Goal: Information Seeking & Learning: Stay updated

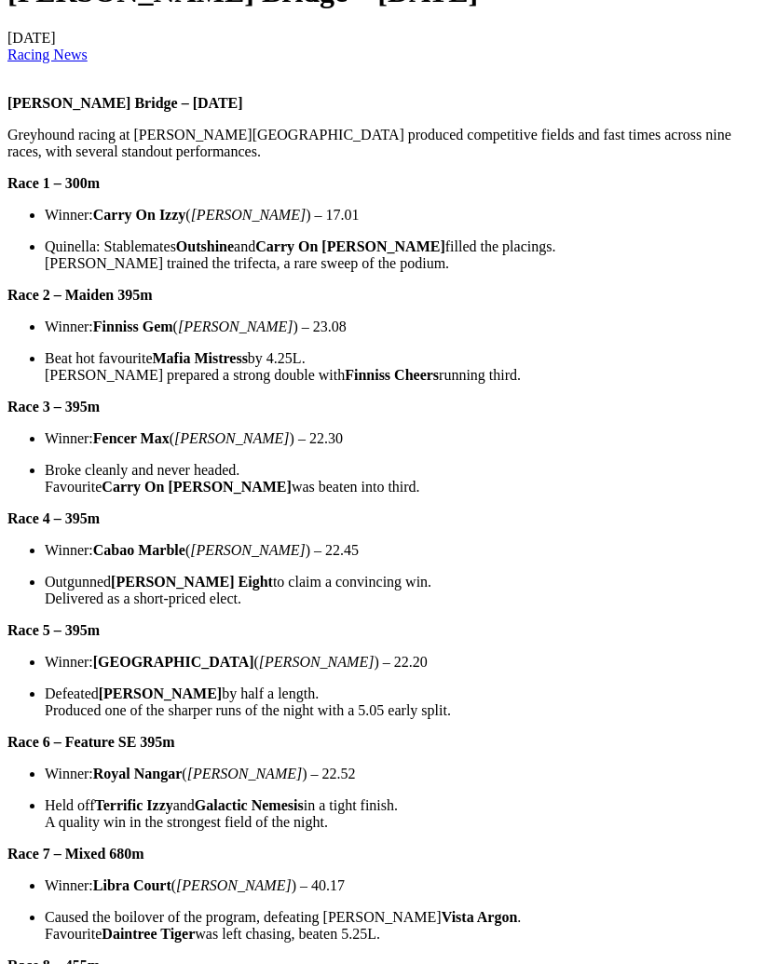
scroll to position [685, 0]
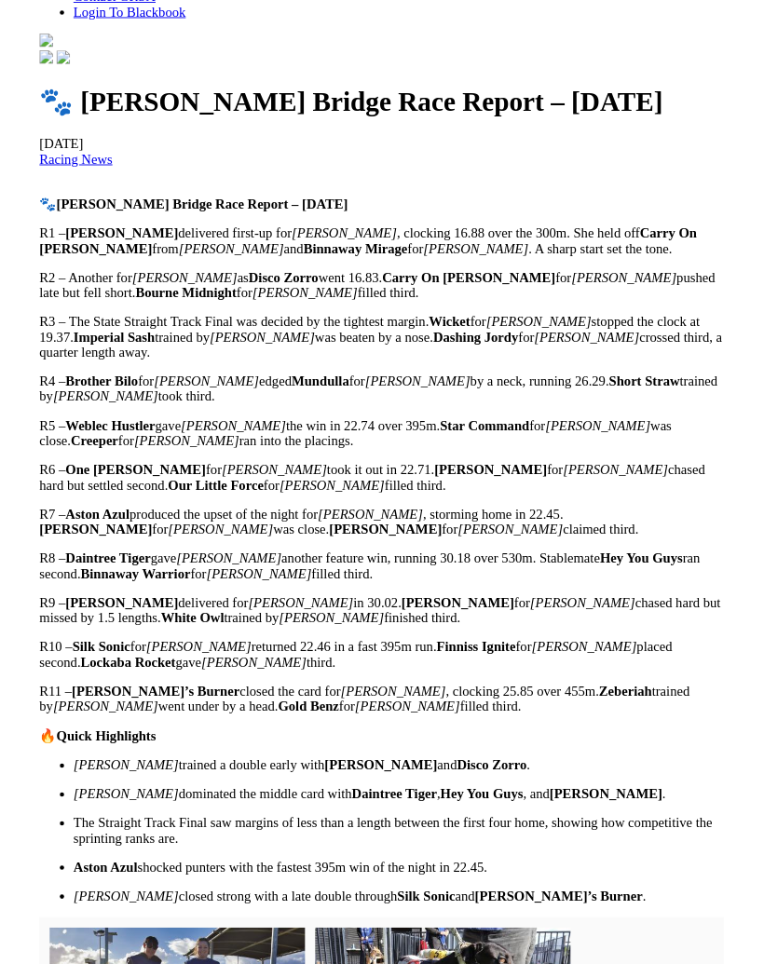
scroll to position [532, 0]
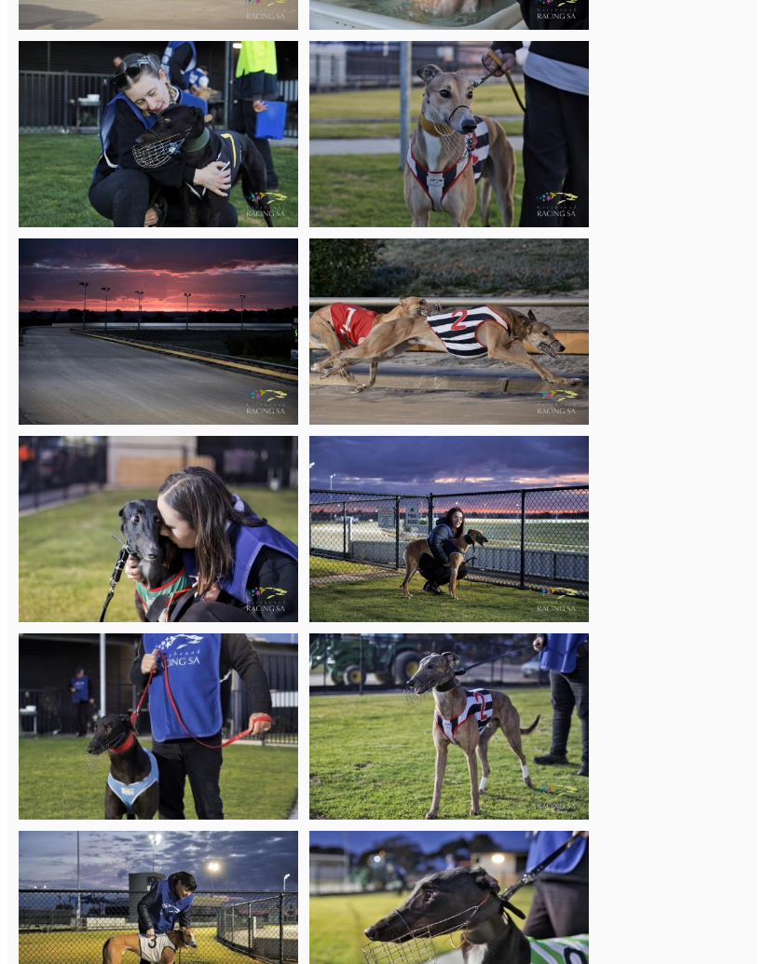
scroll to position [6608, 0]
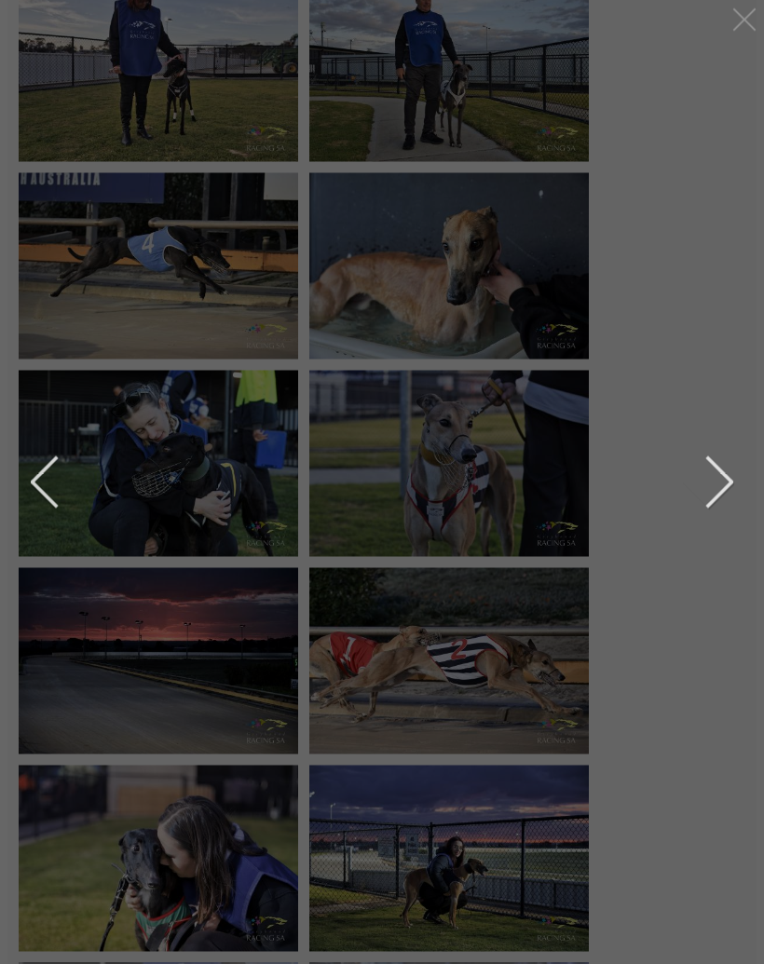
click at [382, 530] on img at bounding box center [382, 530] width 0 height 0
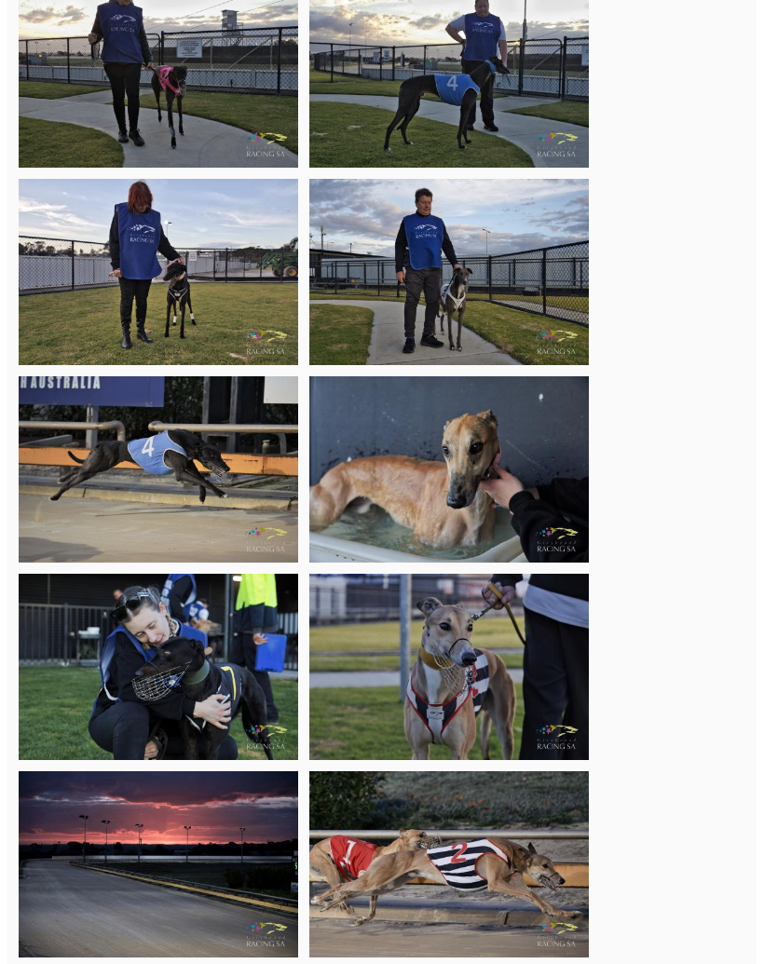
scroll to position [6110, 0]
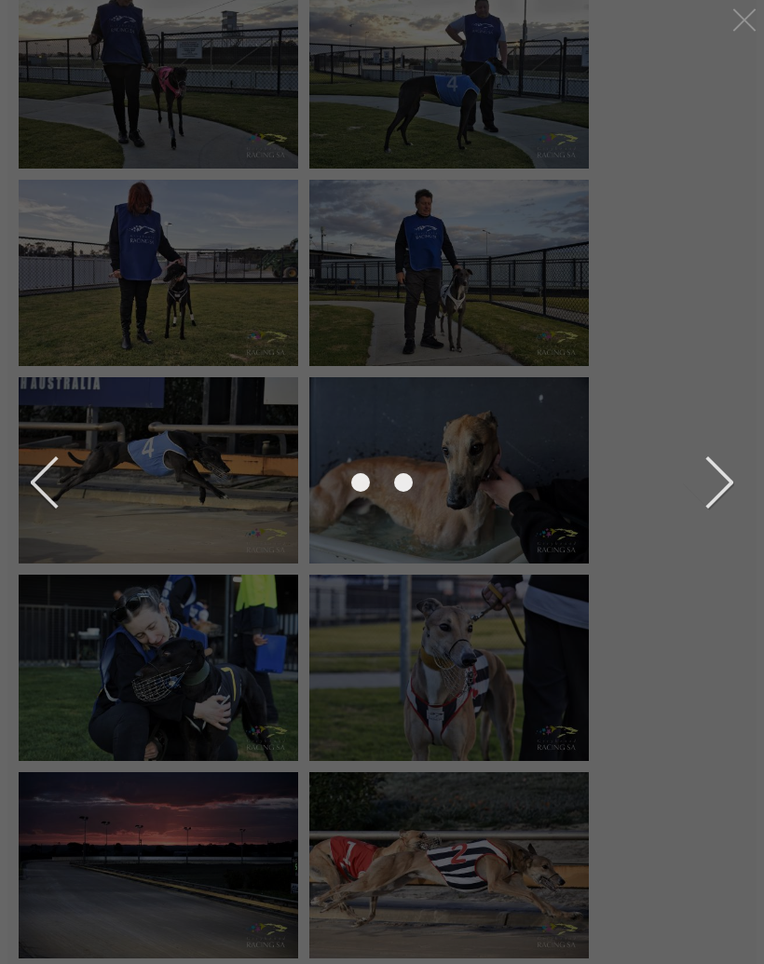
click at [382, 486] on img at bounding box center [382, 486] width 0 height 0
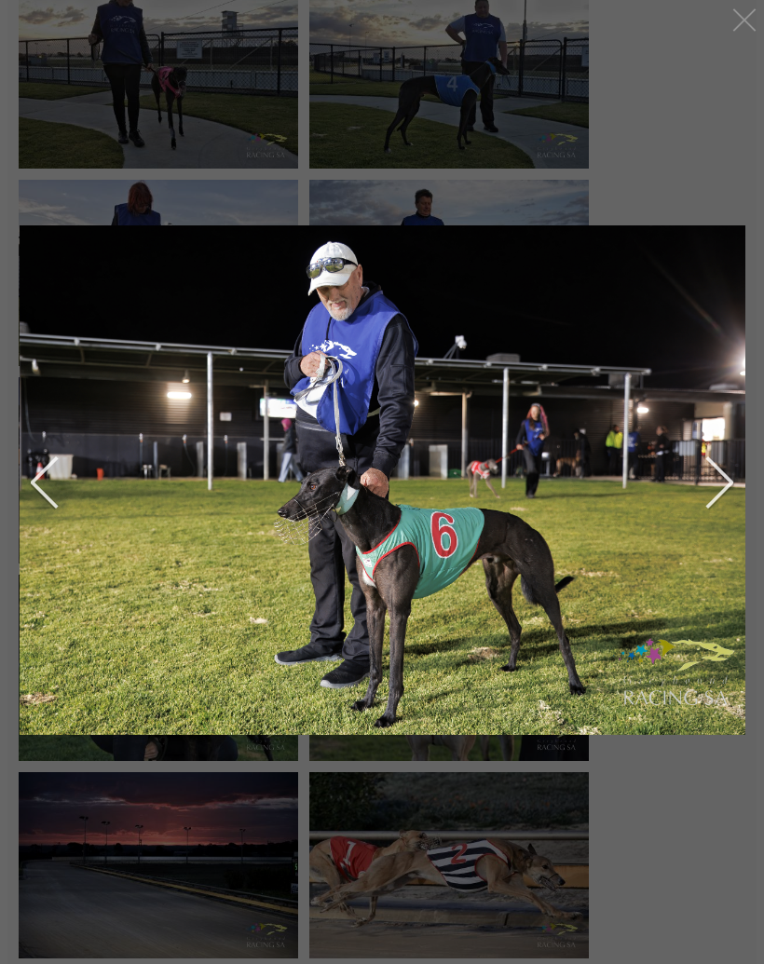
click at [244, 429] on img at bounding box center [382, 480] width 764 height 510
